Goal: Manage account settings

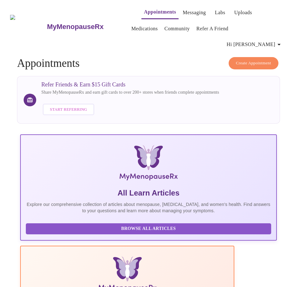
click at [274, 40] on span "Hi [PERSON_NAME]" at bounding box center [255, 44] width 56 height 9
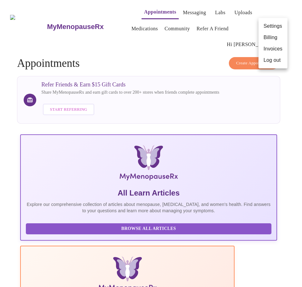
click at [274, 38] on li "Billing" at bounding box center [272, 37] width 29 height 11
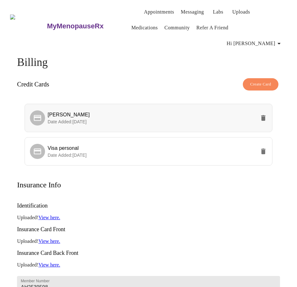
click at [267, 114] on icon "delete" at bounding box center [264, 118] width 8 height 8
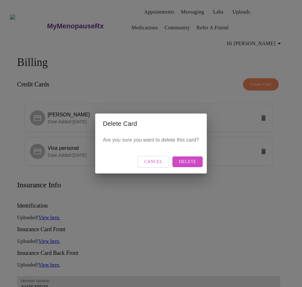
click at [181, 160] on span "Delete" at bounding box center [187, 162] width 17 height 8
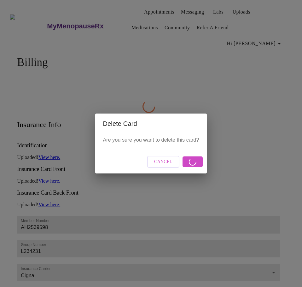
click at [285, 150] on div "Delete Card Are you sure you want to delete this card? Cancel" at bounding box center [151, 143] width 302 height 287
click at [279, 153] on div "Delete Card Are you sure you want to delete this card? Cancel" at bounding box center [151, 143] width 302 height 287
click at [154, 163] on button "Cancel" at bounding box center [163, 162] width 32 height 12
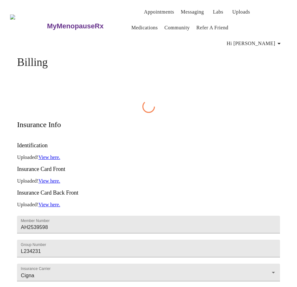
click at [101, 146] on div "Identification Uploaded! View here. Insurance Card Front Uploaded! View here. I…" at bounding box center [148, 262] width 263 height 253
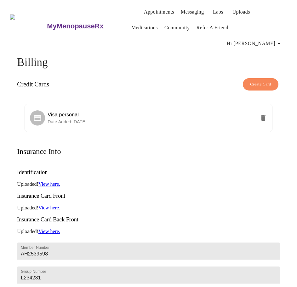
click at [270, 39] on span "Hi [PERSON_NAME]" at bounding box center [255, 43] width 56 height 9
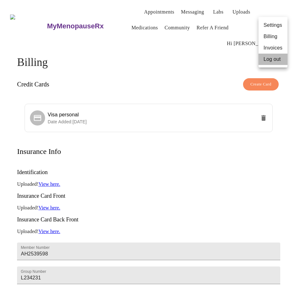
click at [272, 59] on li "Log out" at bounding box center [272, 59] width 29 height 11
